Goal: Task Accomplishment & Management: Use online tool/utility

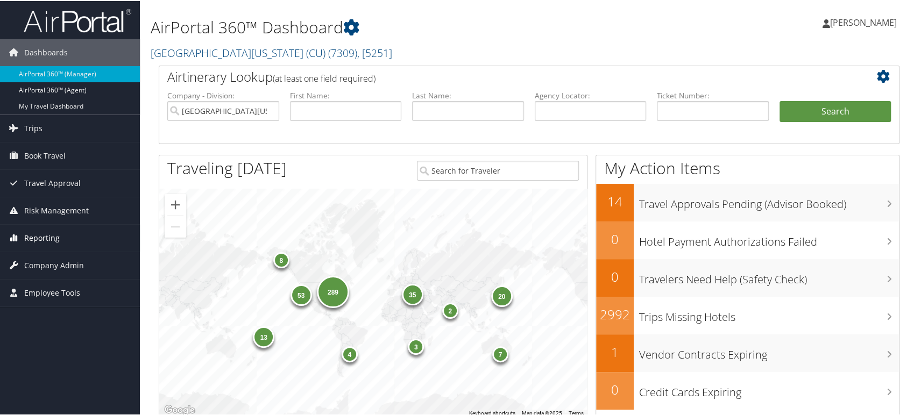
click at [36, 237] on span "Reporting" at bounding box center [42, 237] width 36 height 27
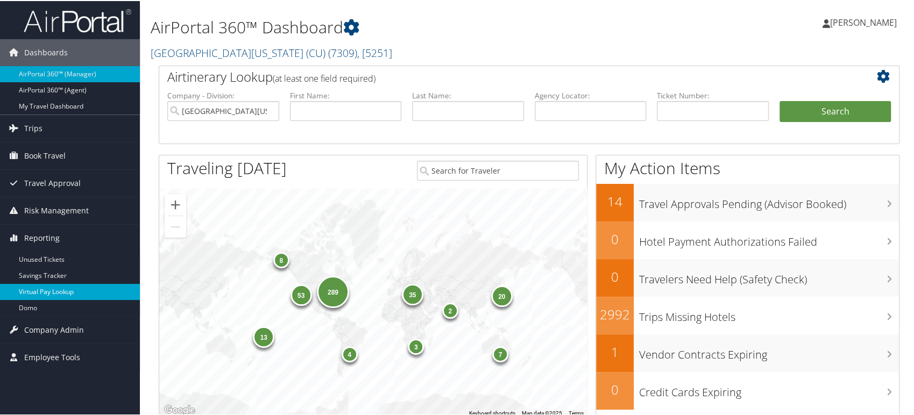
click at [56, 287] on link "Virtual Pay Lookup" at bounding box center [70, 291] width 140 height 16
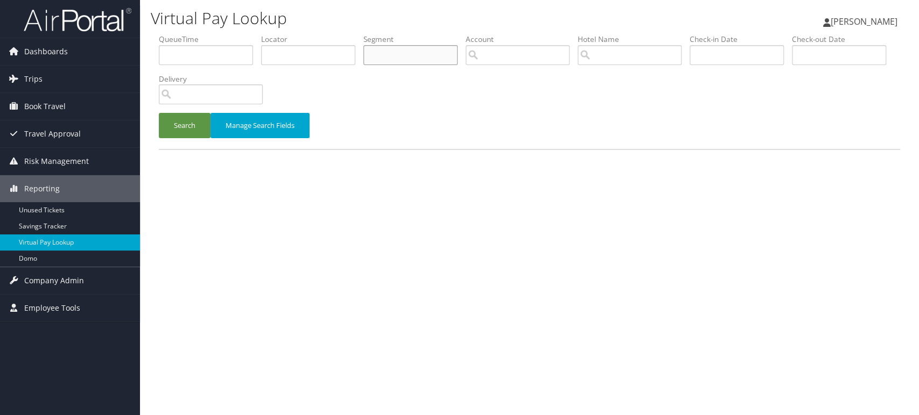
click at [401, 57] on input "text" at bounding box center [410, 55] width 94 height 20
click at [299, 61] on input "text" at bounding box center [308, 55] width 94 height 20
paste input "IWNGRV"
type input "IWNGRV"
click at [182, 124] on button "Search" at bounding box center [185, 125] width 52 height 25
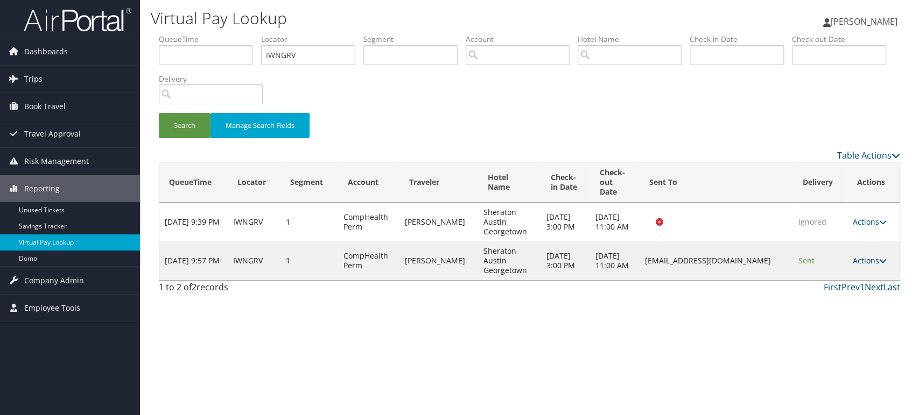
click at [874, 263] on link "Actions" at bounding box center [869, 261] width 34 height 10
click at [836, 296] on link "Logs" at bounding box center [850, 295] width 68 height 18
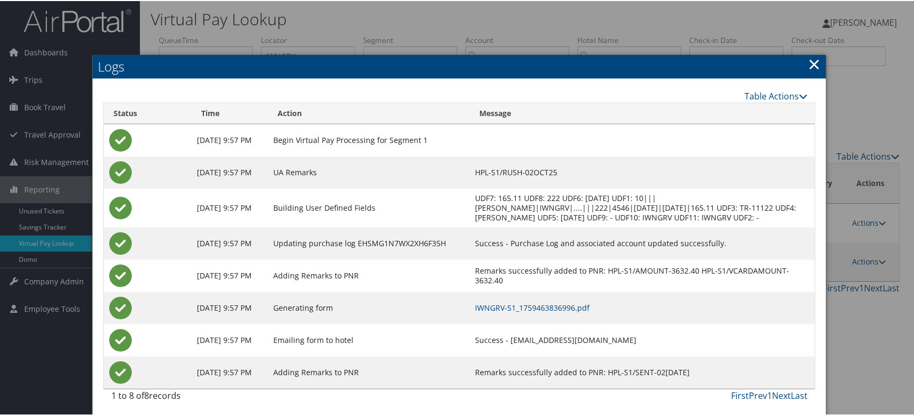
scroll to position [2, 0]
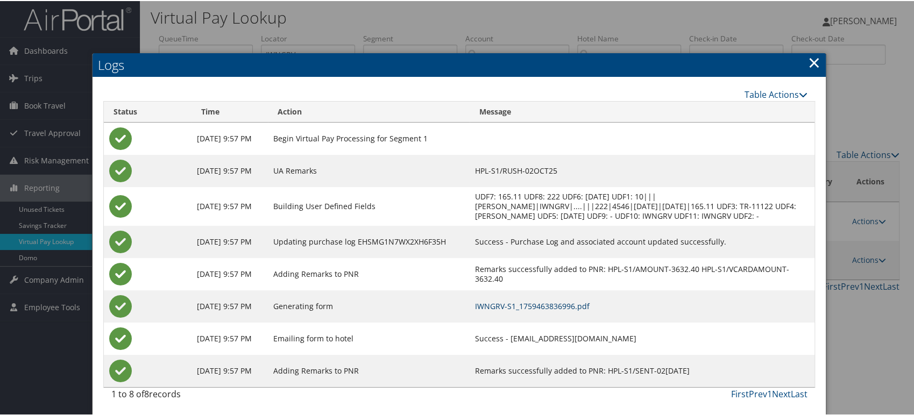
drag, startPoint x: 536, startPoint y: 302, endPoint x: 533, endPoint y: 309, distance: 7.7
click at [536, 302] on link "IWNGRV-S1_1759463836996.pdf" at bounding box center [532, 305] width 115 height 10
